Goal: Ask a question

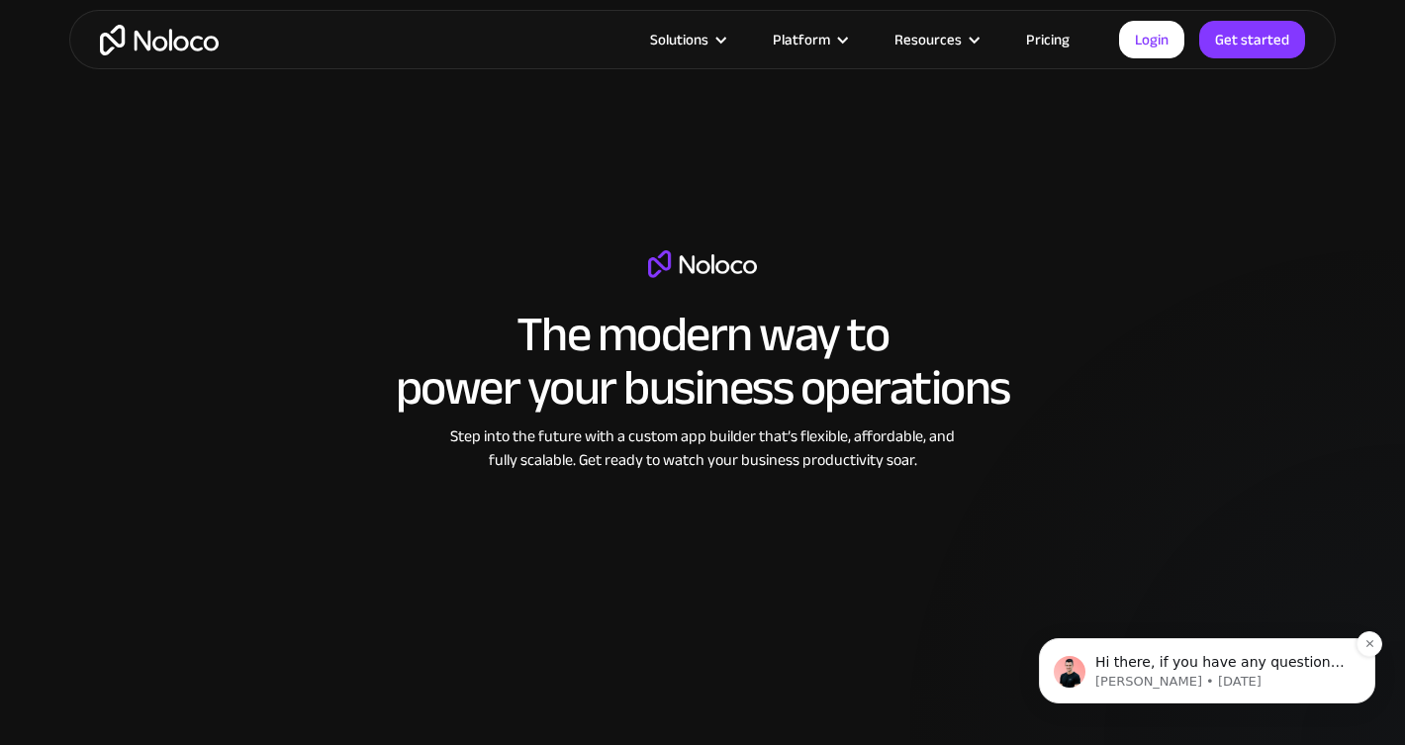
click at [1076, 661] on img "message notification from Darragh, 19w ago. Hi there, if you have any questions…" at bounding box center [1070, 672] width 32 height 32
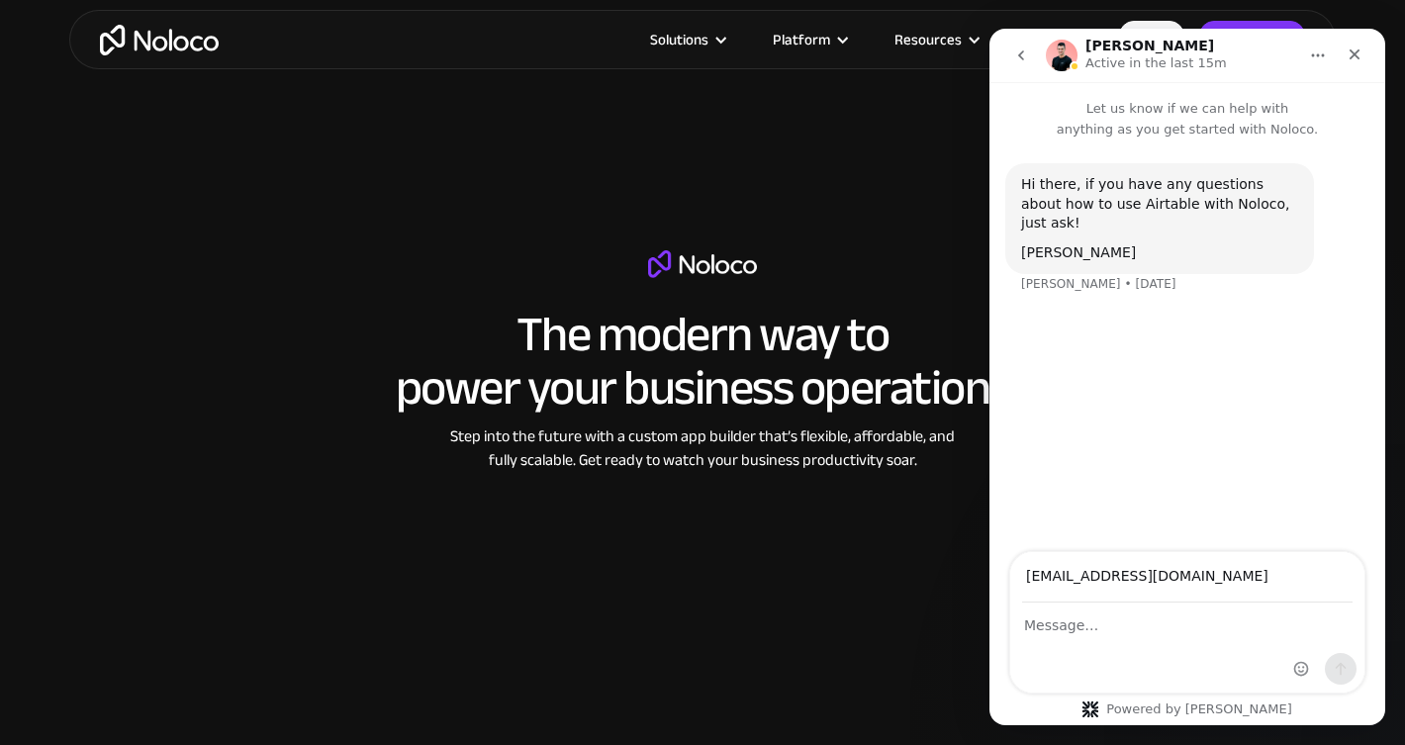
type input "[EMAIL_ADDRESS][DOMAIN_NAME]"
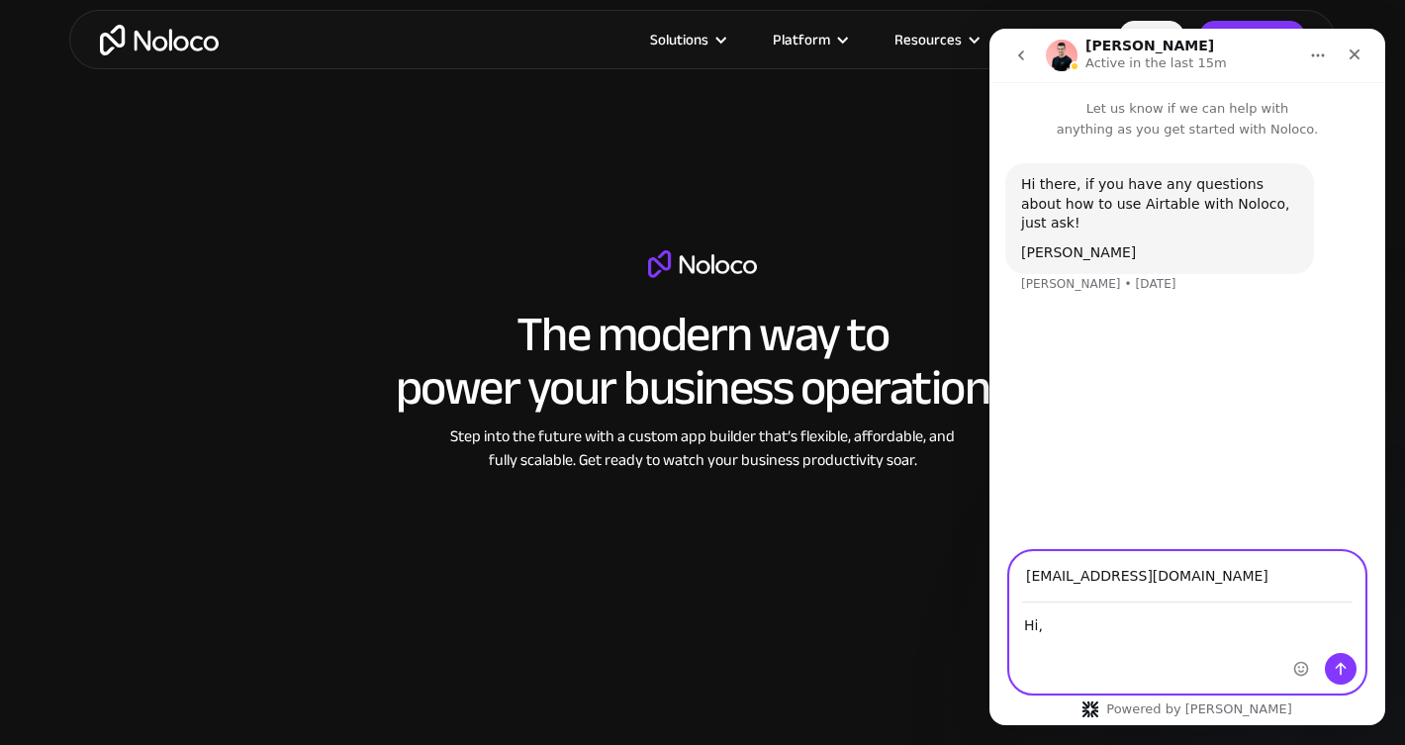
paste textarea "i have designed a crm with airtable and noloco. when i make edits it lags and i…"
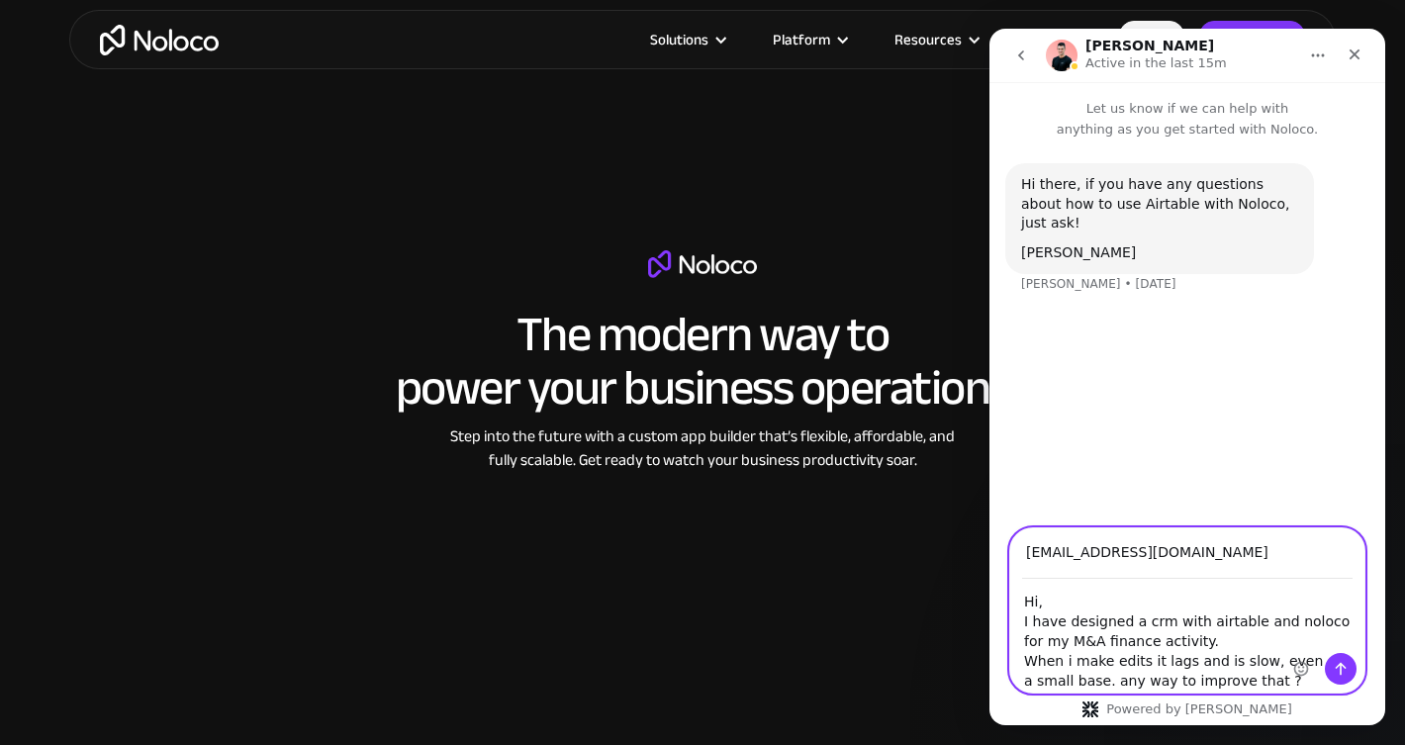
type textarea "Hi, I have designed a crm with airtable and noloco for my M&A finance activity.…"
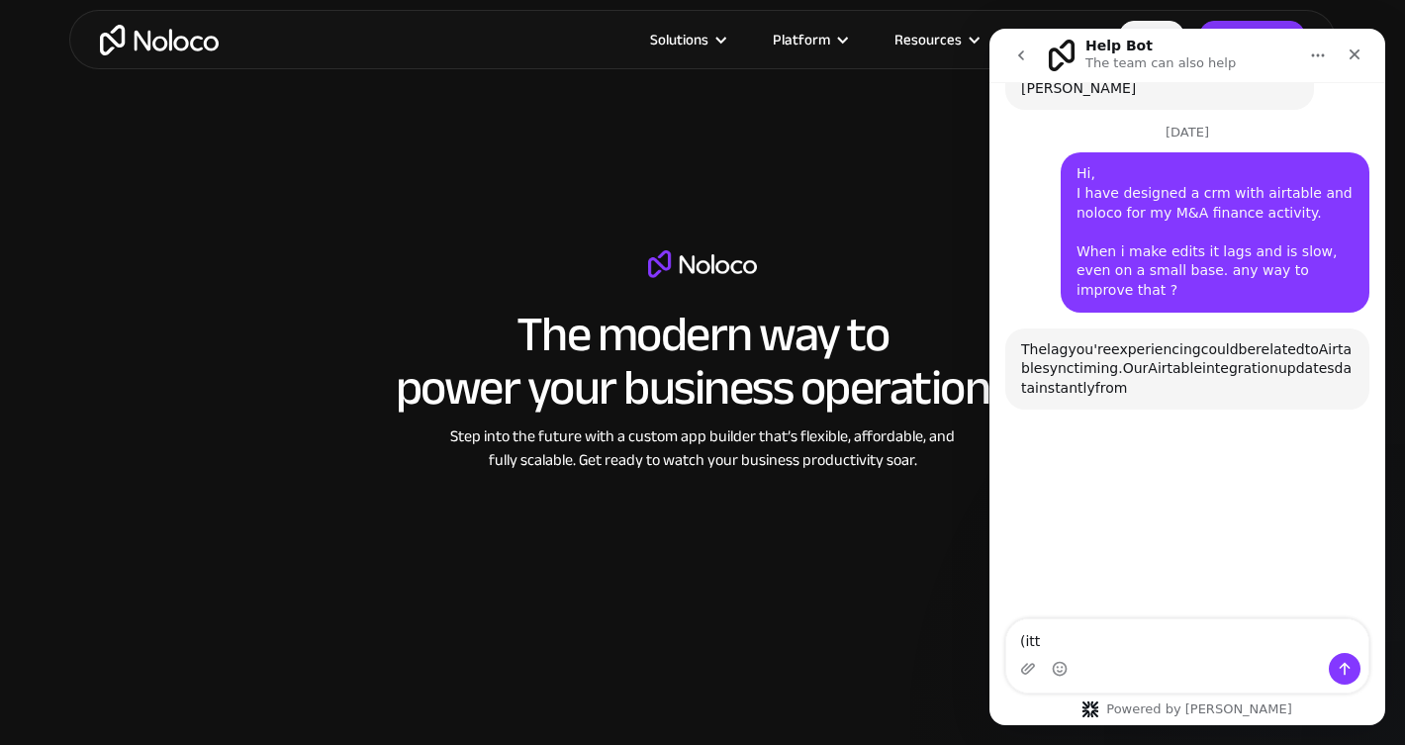
scroll to position [221, 0]
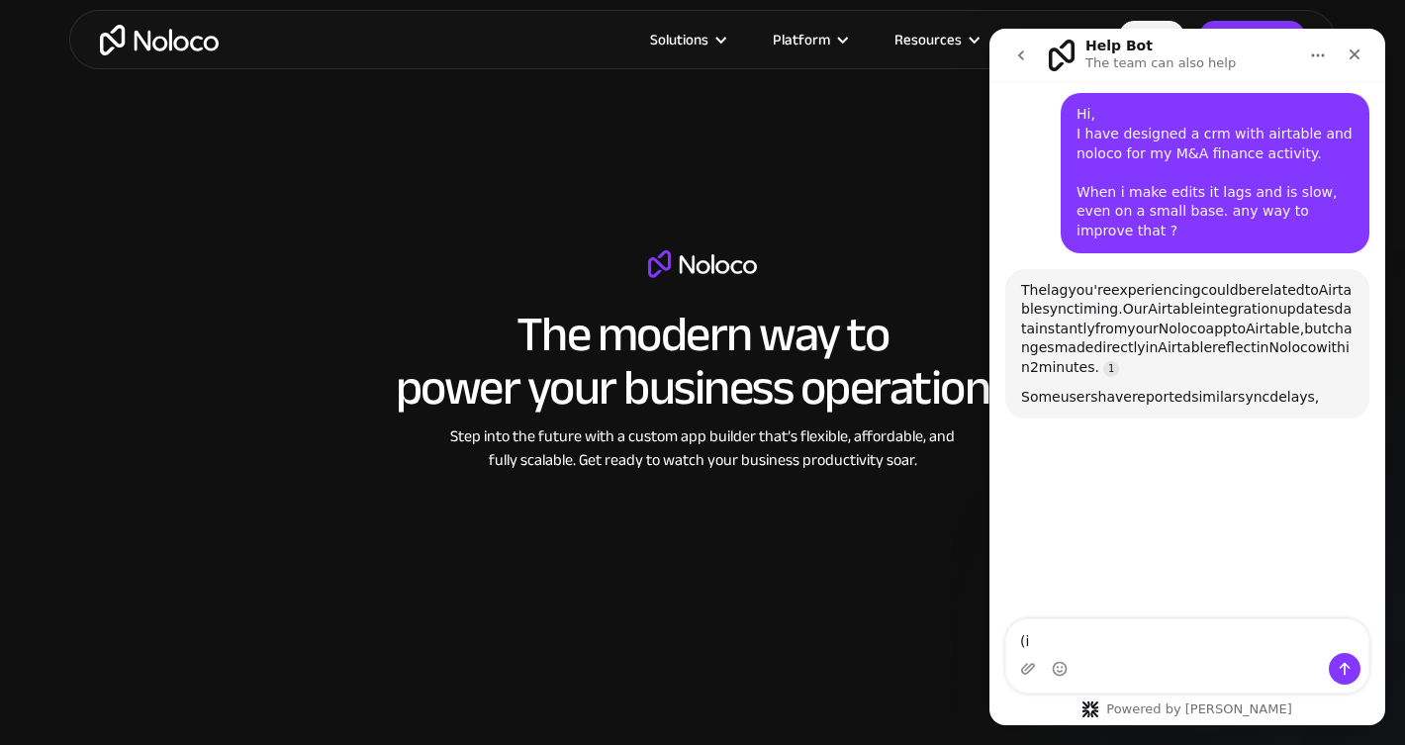
type textarea "("
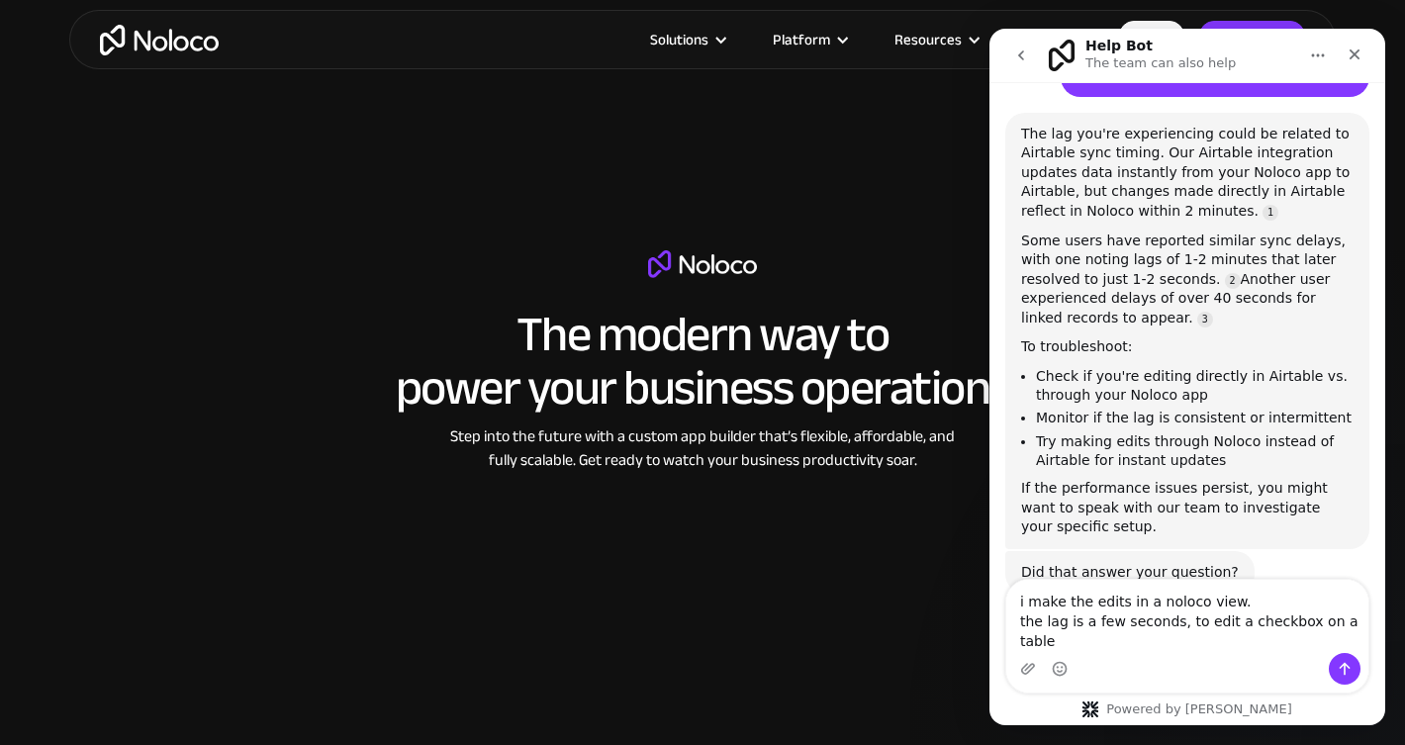
scroll to position [397, 0]
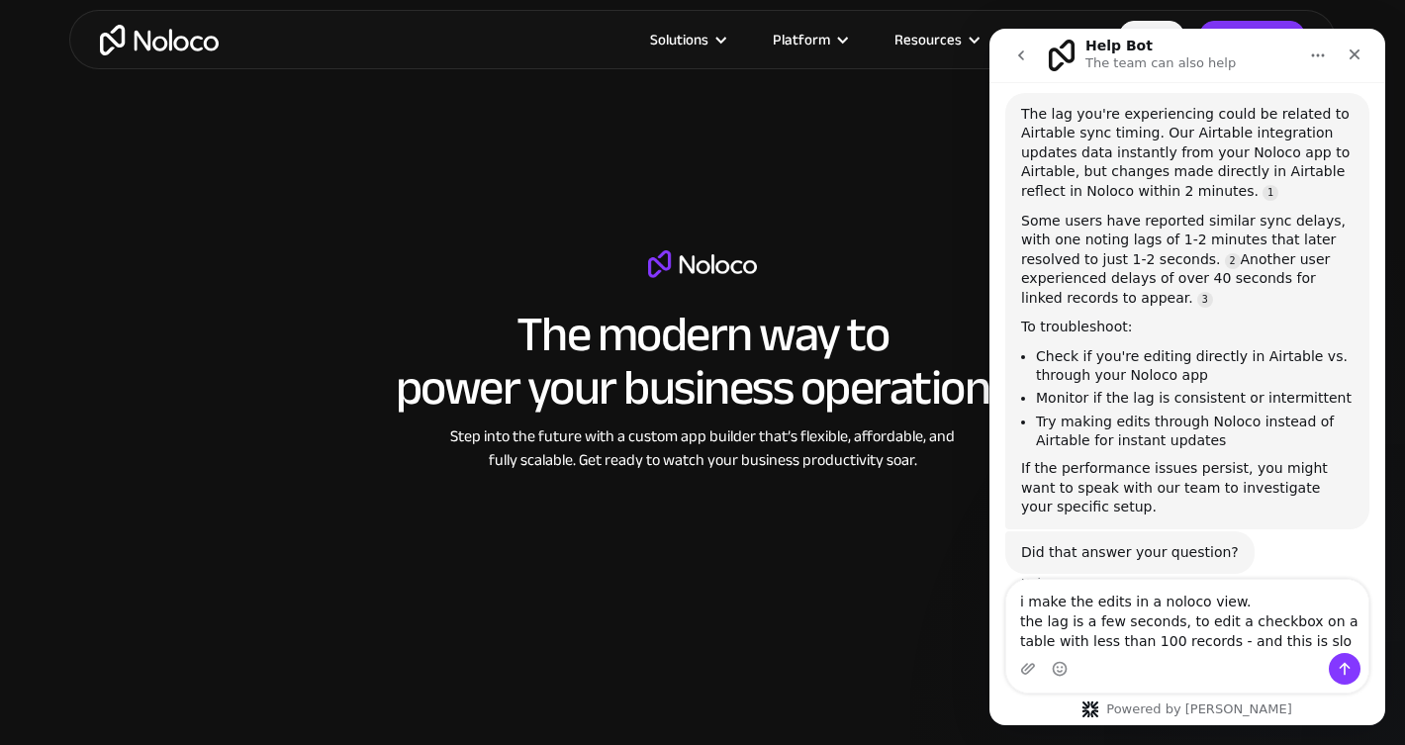
type textarea "i make the edits in a noloco view. the lag is a few seconds, to edit a checkbox…"
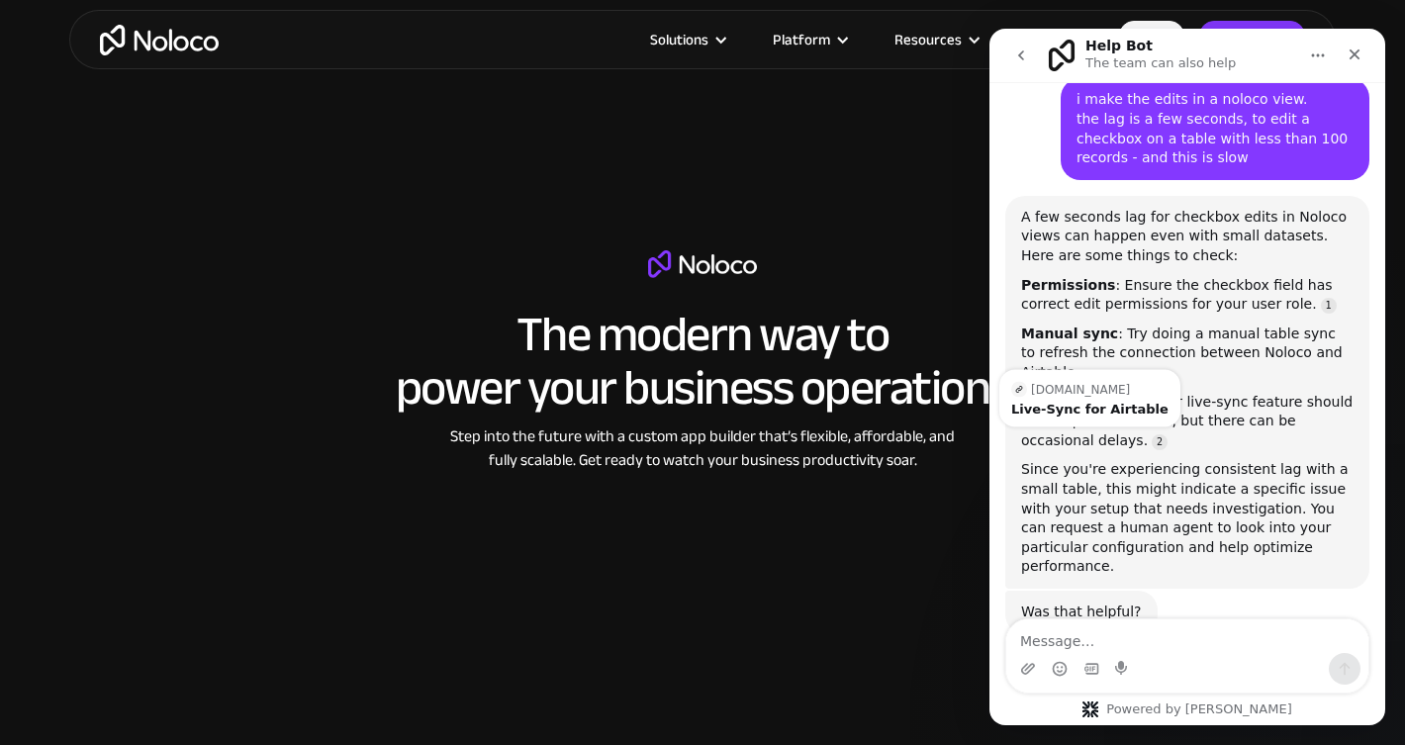
scroll to position [909, 0]
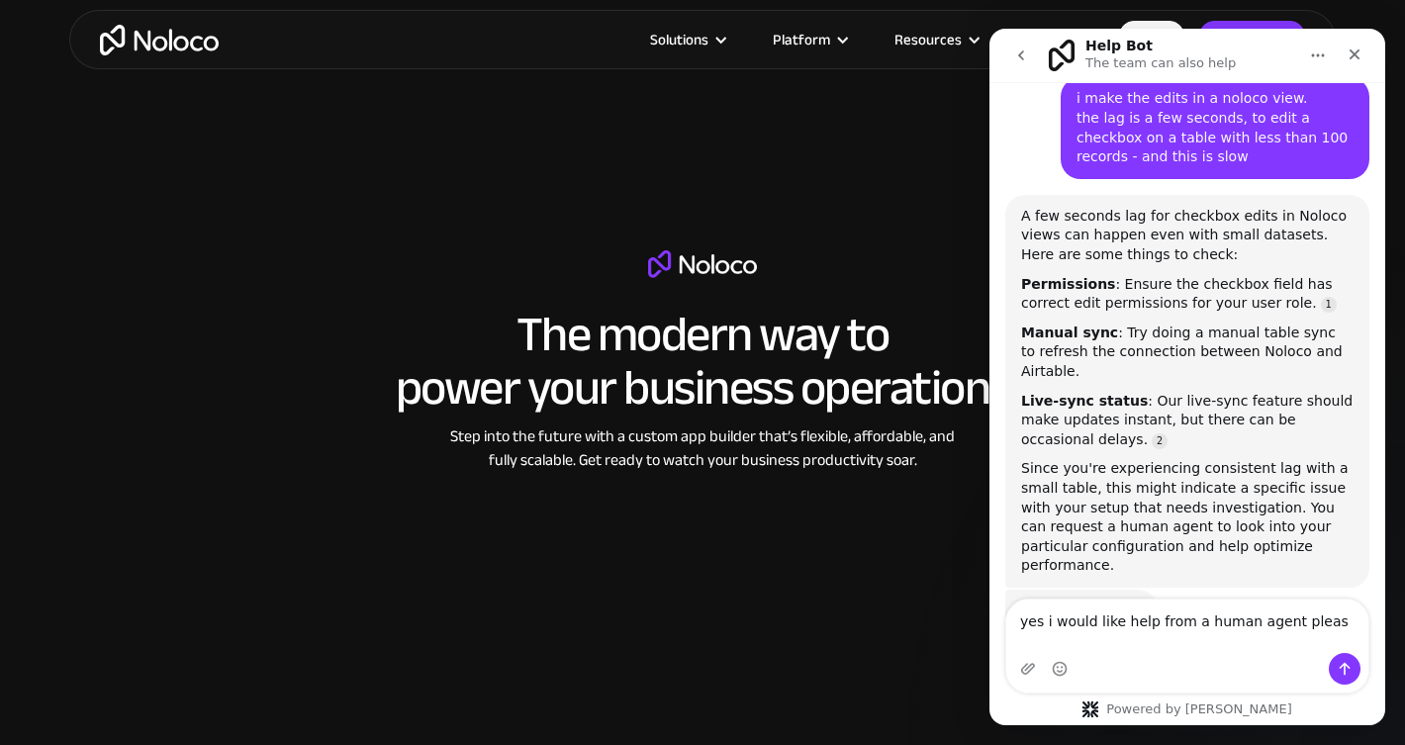
type textarea "yes i would like help from a human agent please"
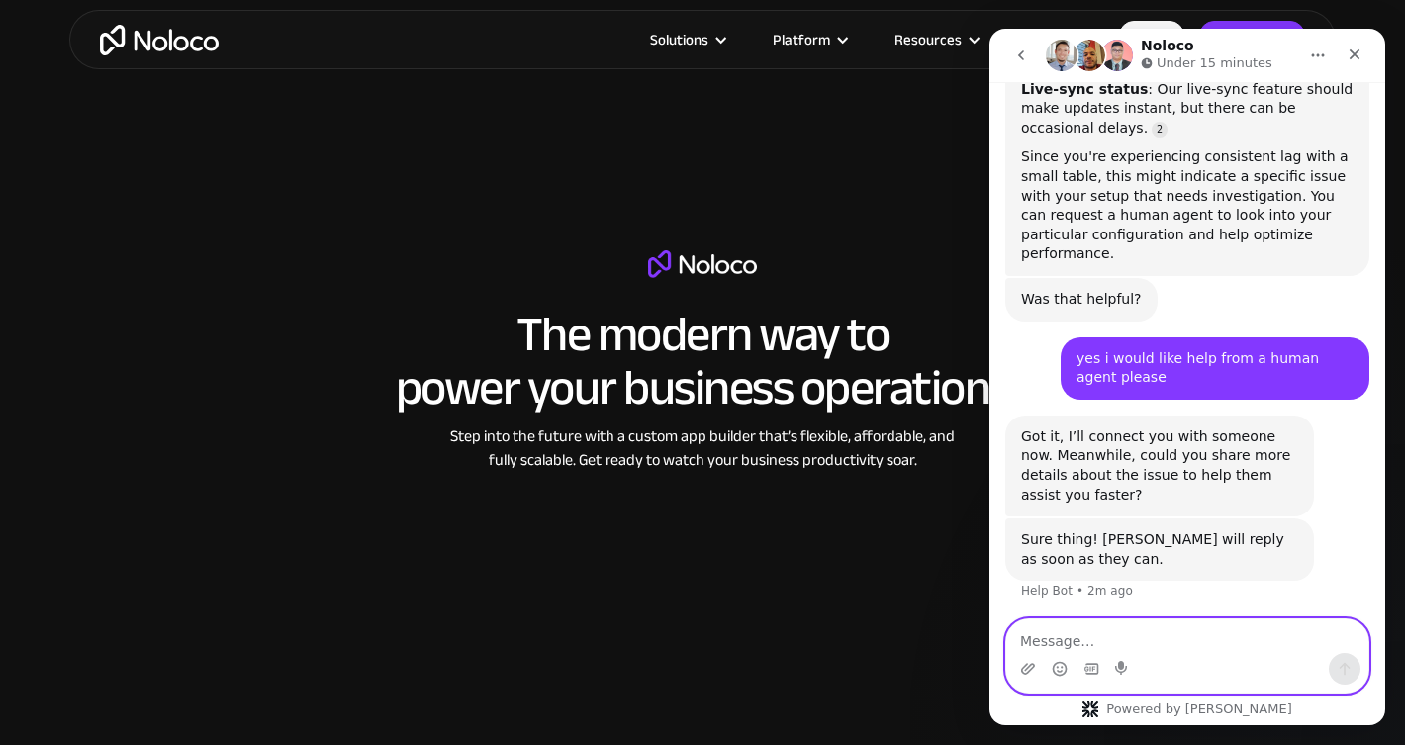
scroll to position [1224, 0]
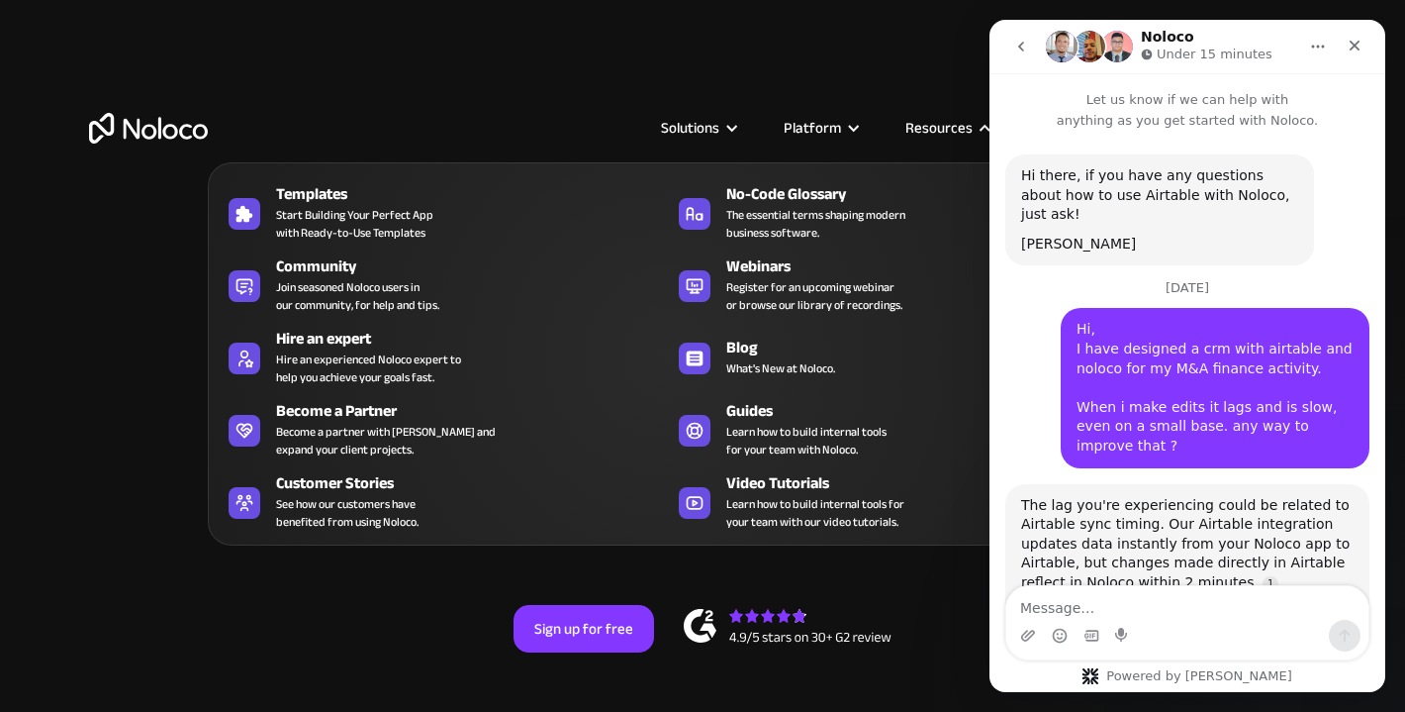
scroll to position [1249, 0]
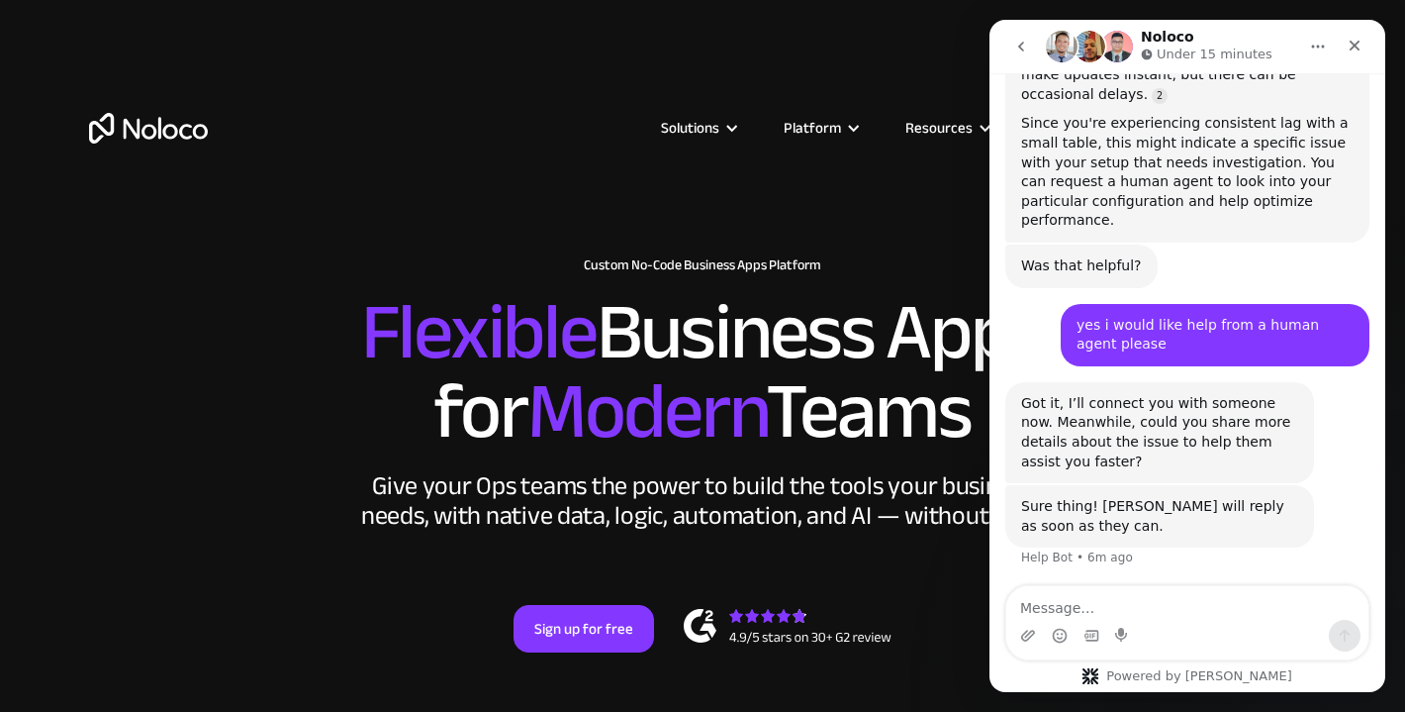
click at [1060, 608] on textarea "Message…" at bounding box center [1187, 603] width 362 height 34
